Goal: Task Accomplishment & Management: Manage account settings

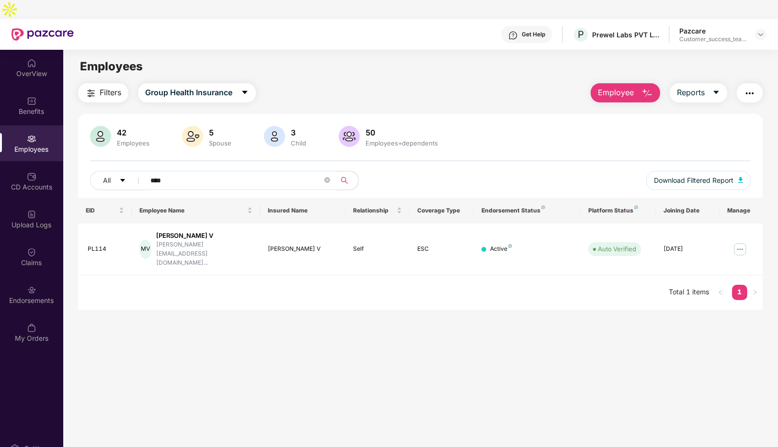
click at [232, 173] on input "****" at bounding box center [236, 180] width 172 height 14
type input "*"
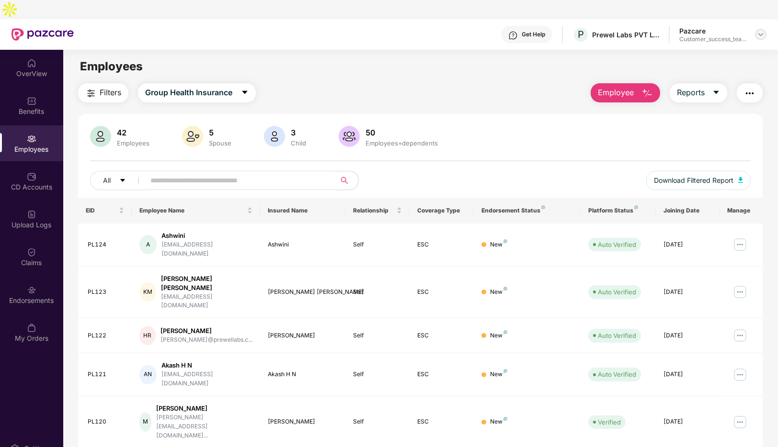
click at [757, 31] on img at bounding box center [761, 35] width 8 height 8
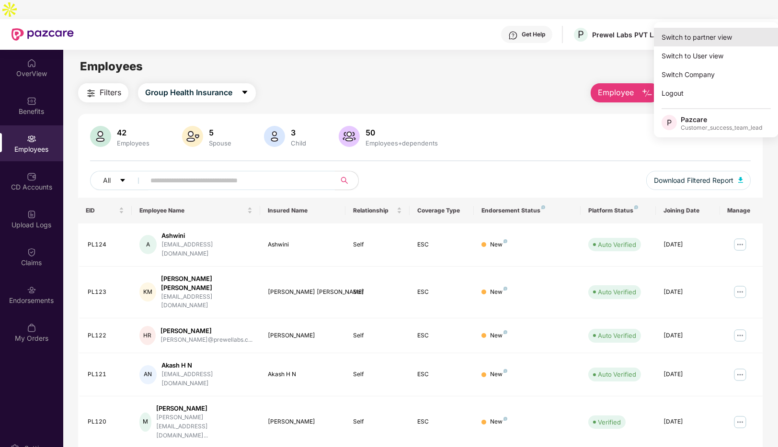
click at [689, 34] on div "Switch to partner view" at bounding box center [716, 37] width 125 height 19
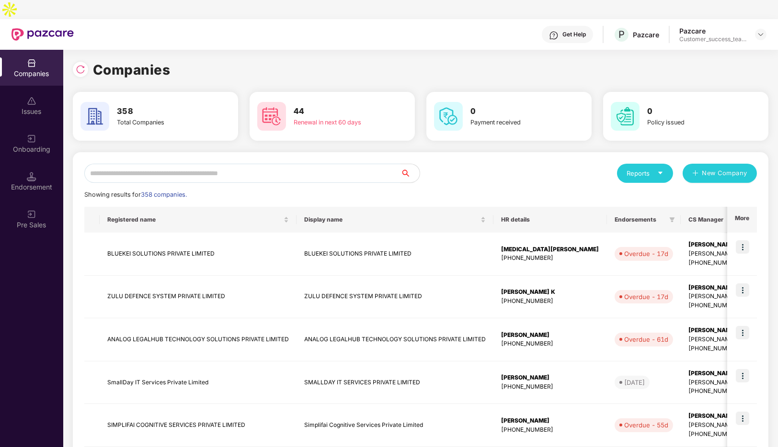
click at [170, 164] on input "text" at bounding box center [242, 173] width 316 height 19
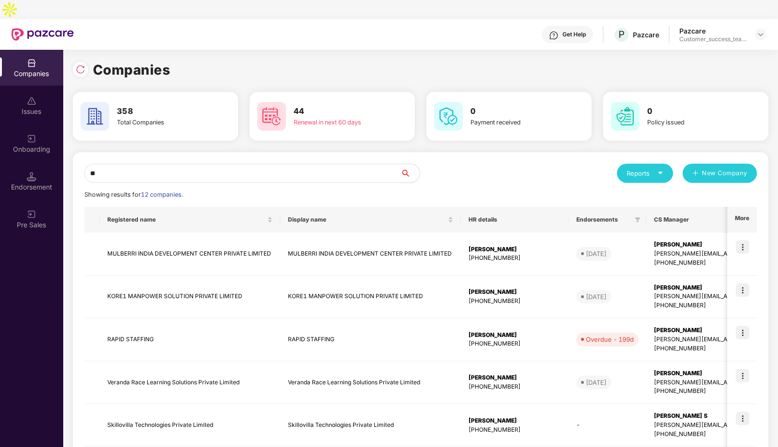
type input "*"
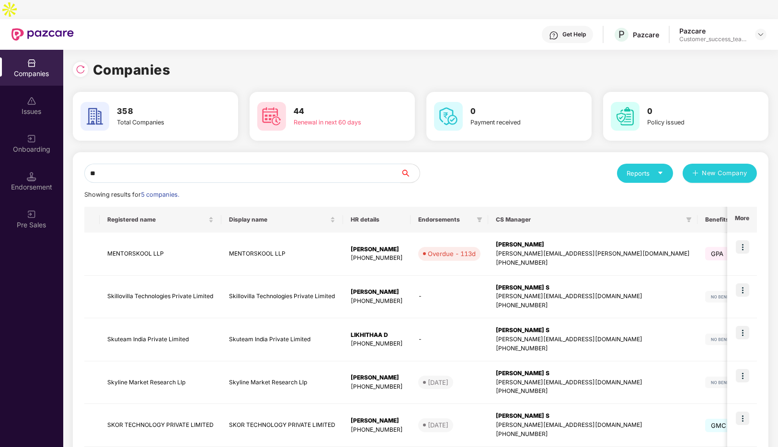
type input "*"
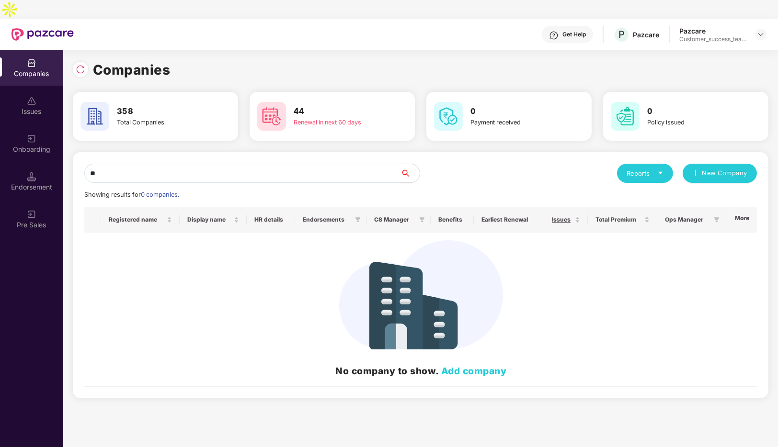
type input "*"
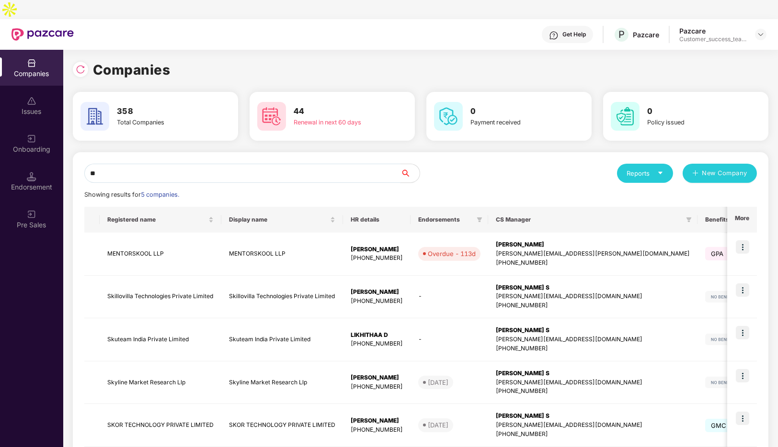
type input "*"
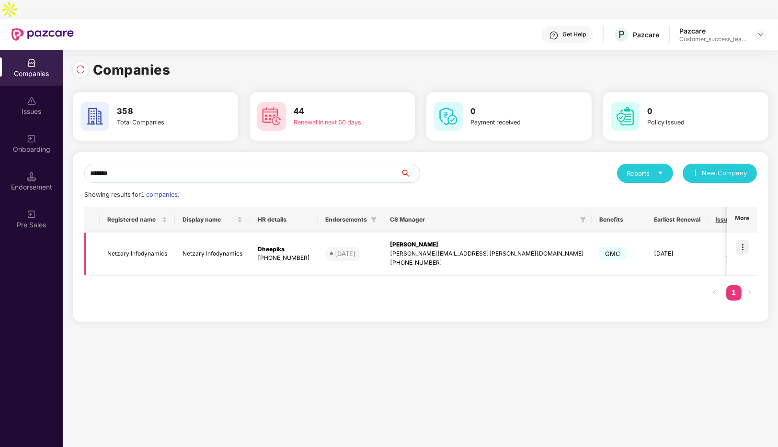
type input "*******"
click at [745, 240] on img at bounding box center [742, 246] width 13 height 13
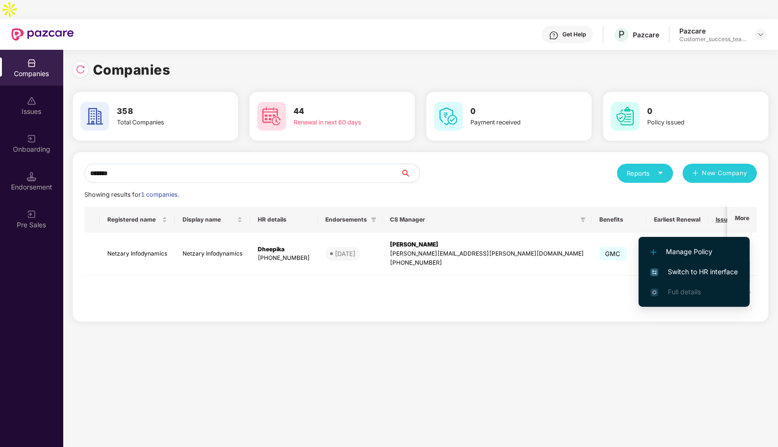
click at [682, 273] on span "Switch to HR interface" at bounding box center [693, 272] width 87 height 11
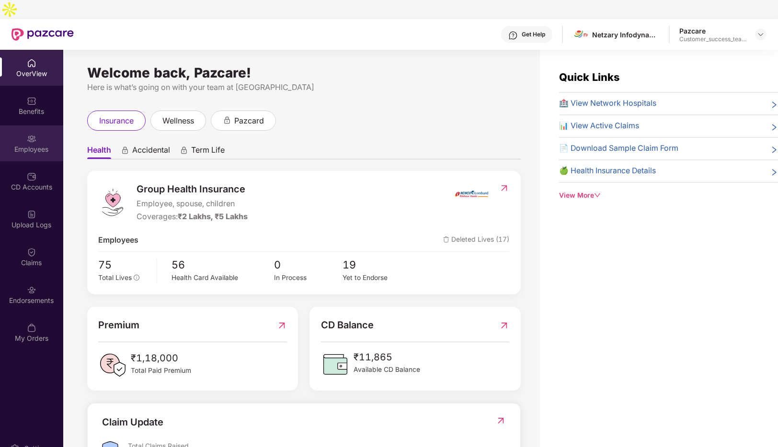
click at [32, 133] on div at bounding box center [32, 138] width 10 height 10
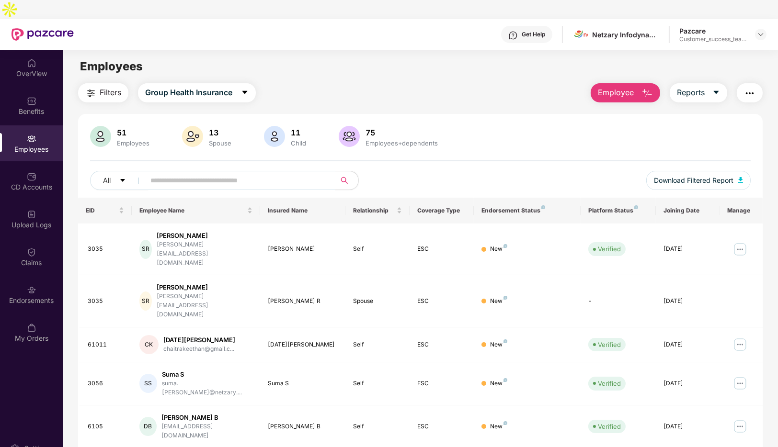
click at [251, 173] on input "text" at bounding box center [236, 180] width 172 height 14
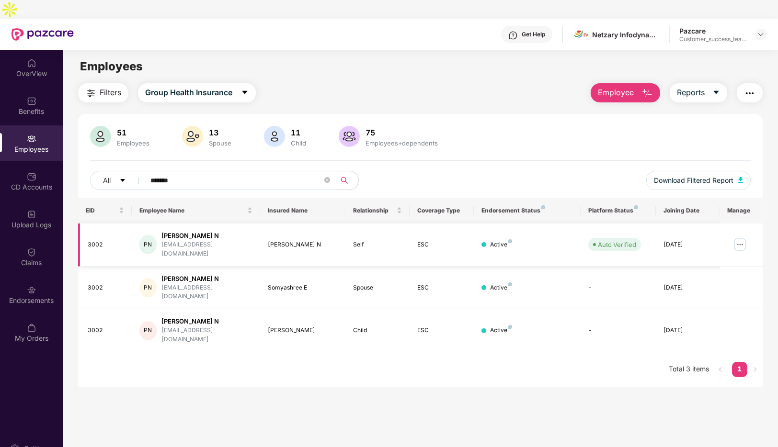
type input "*******"
click at [740, 237] on img at bounding box center [739, 244] width 15 height 15
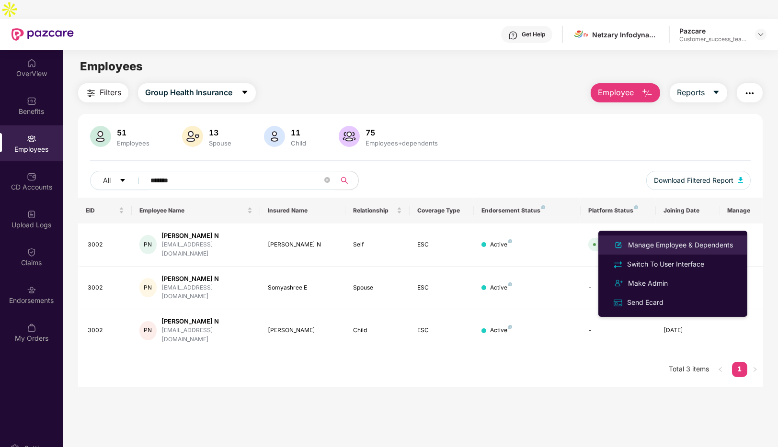
click at [635, 244] on div "Manage Employee & Dependents" at bounding box center [680, 245] width 109 height 11
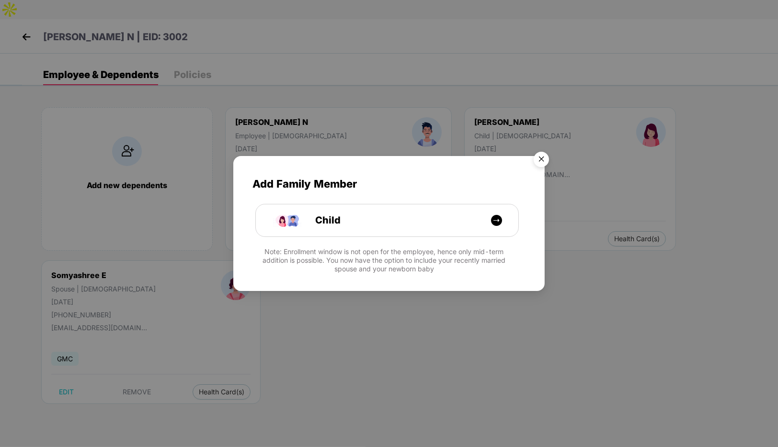
click at [534, 162] on img "Close" at bounding box center [541, 161] width 27 height 27
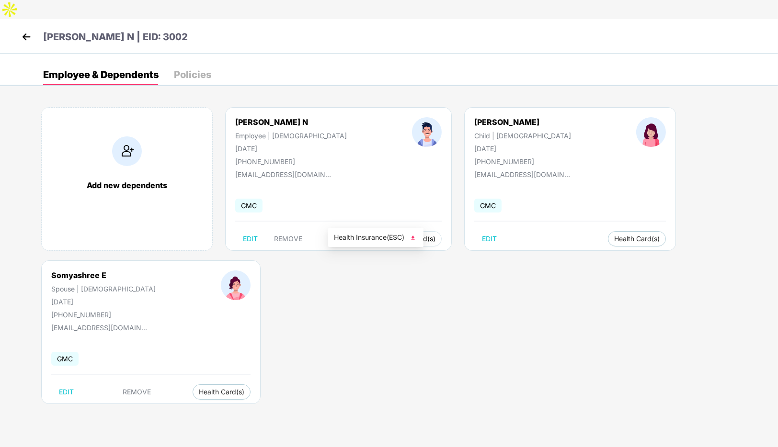
click at [390, 237] on span "Health Card(s)" at bounding box center [412, 239] width 45 height 5
click at [412, 238] on img at bounding box center [413, 238] width 10 height 10
click at [614, 237] on span "Health Card(s)" at bounding box center [636, 239] width 45 height 5
click at [598, 238] on img at bounding box center [597, 238] width 10 height 10
click at [233, 394] on img at bounding box center [229, 391] width 10 height 10
